Goal: Information Seeking & Learning: Learn about a topic

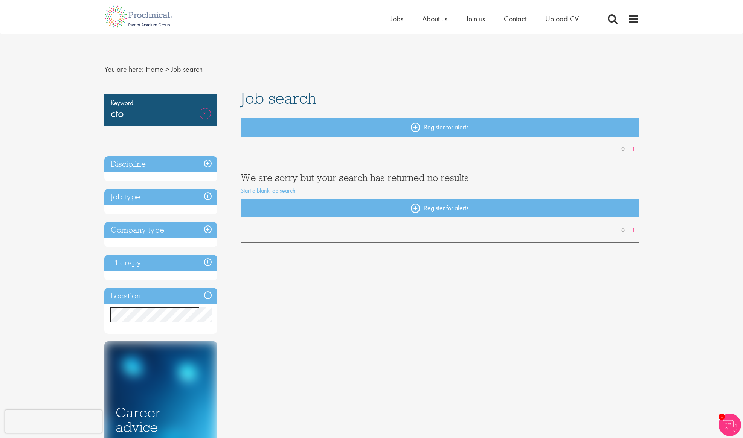
click at [207, 112] on link "Remove" at bounding box center [205, 119] width 11 height 22
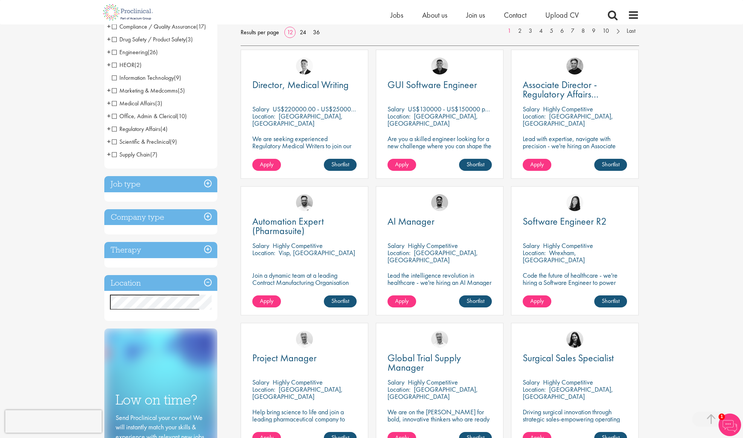
scroll to position [124, 0]
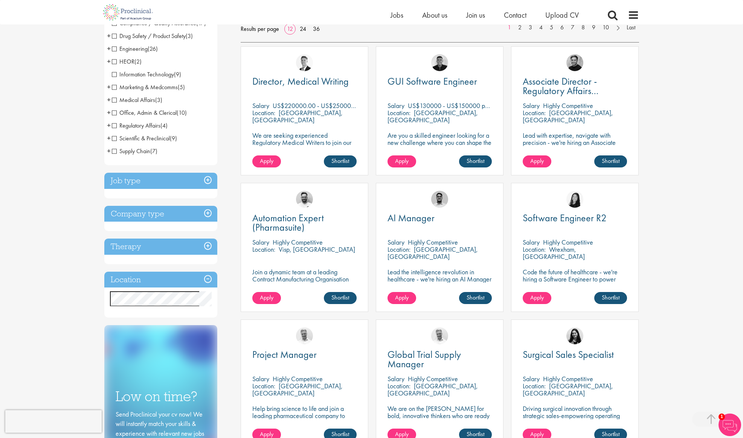
click at [207, 180] on h3 "Job type" at bounding box center [160, 181] width 113 height 16
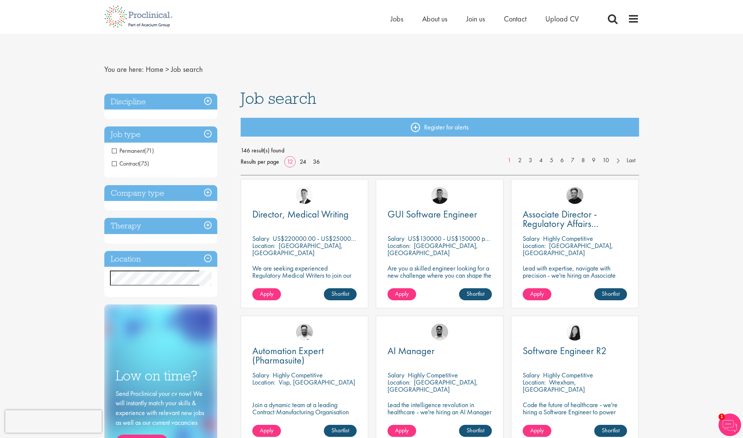
scroll to position [0, 0]
click at [113, 150] on span "Permanent" at bounding box center [128, 151] width 32 height 8
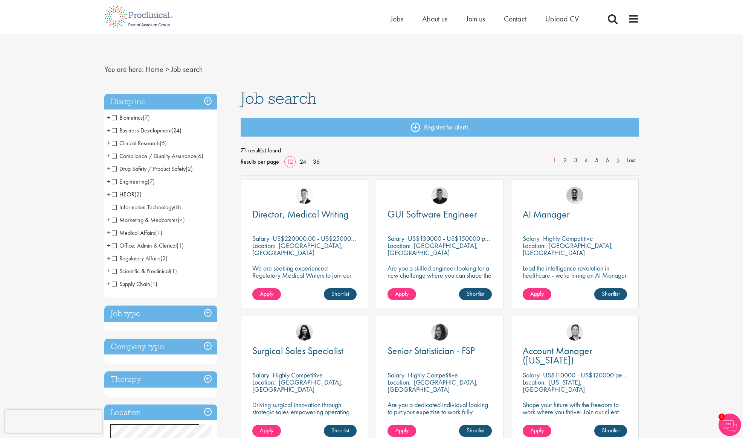
click at [158, 207] on span "Information Technology" at bounding box center [143, 207] width 62 height 8
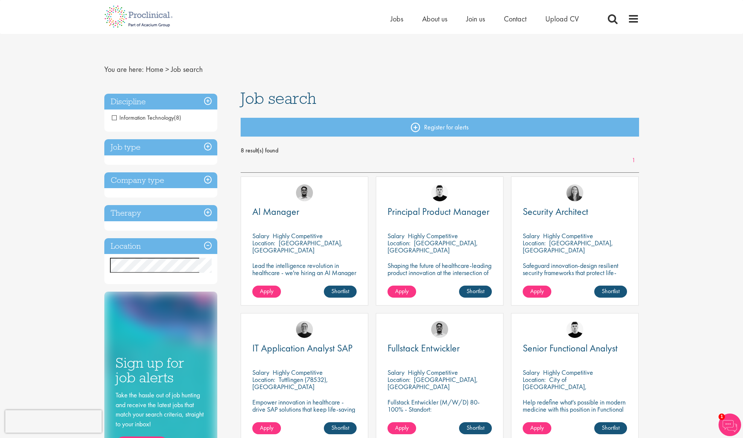
click at [116, 117] on span "Information Technology" at bounding box center [143, 118] width 62 height 8
